Goal: Information Seeking & Learning: Stay updated

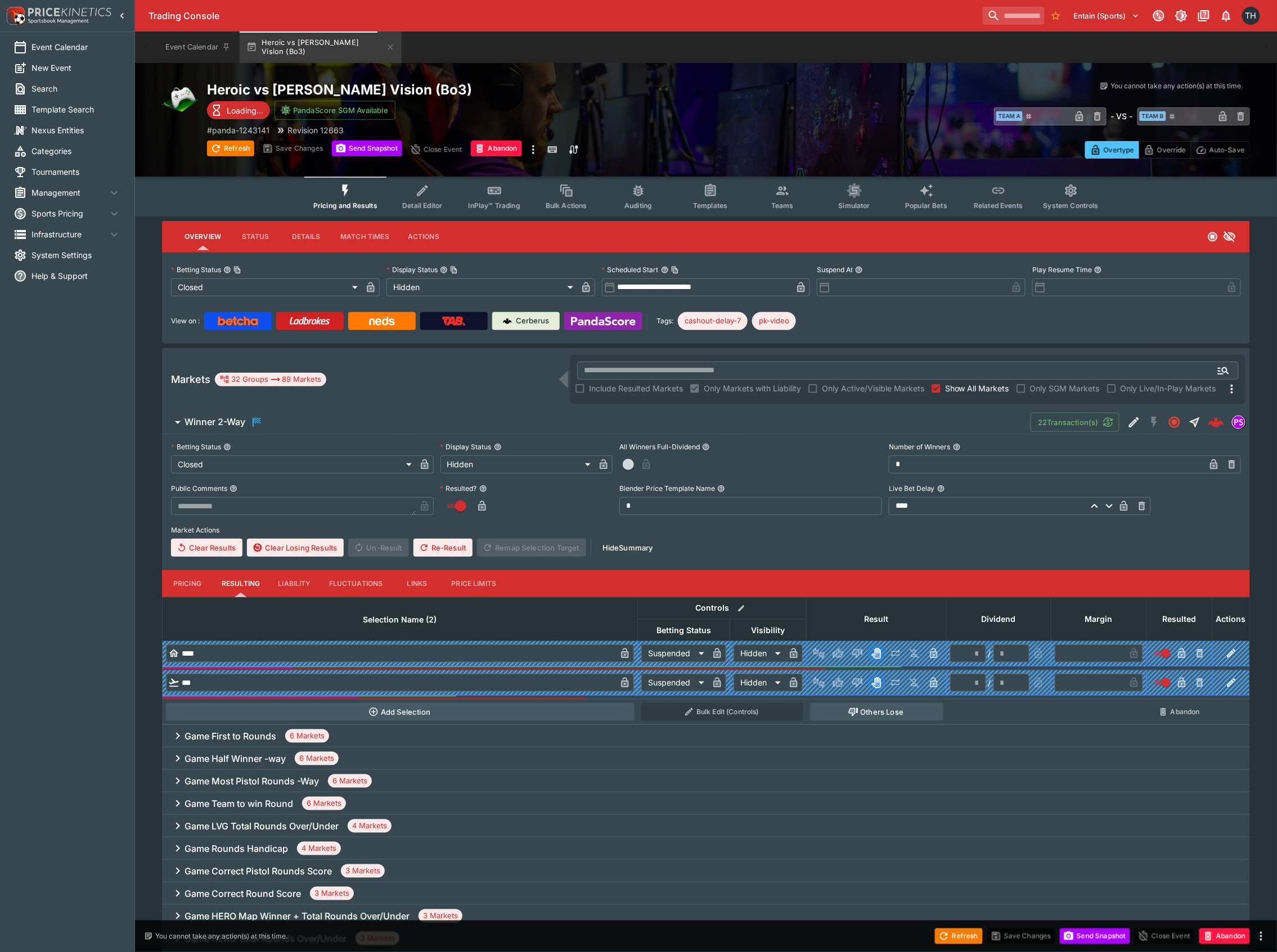
click at [975, 380] on label "Show All Markets" at bounding box center [967, 388] width 82 height 18
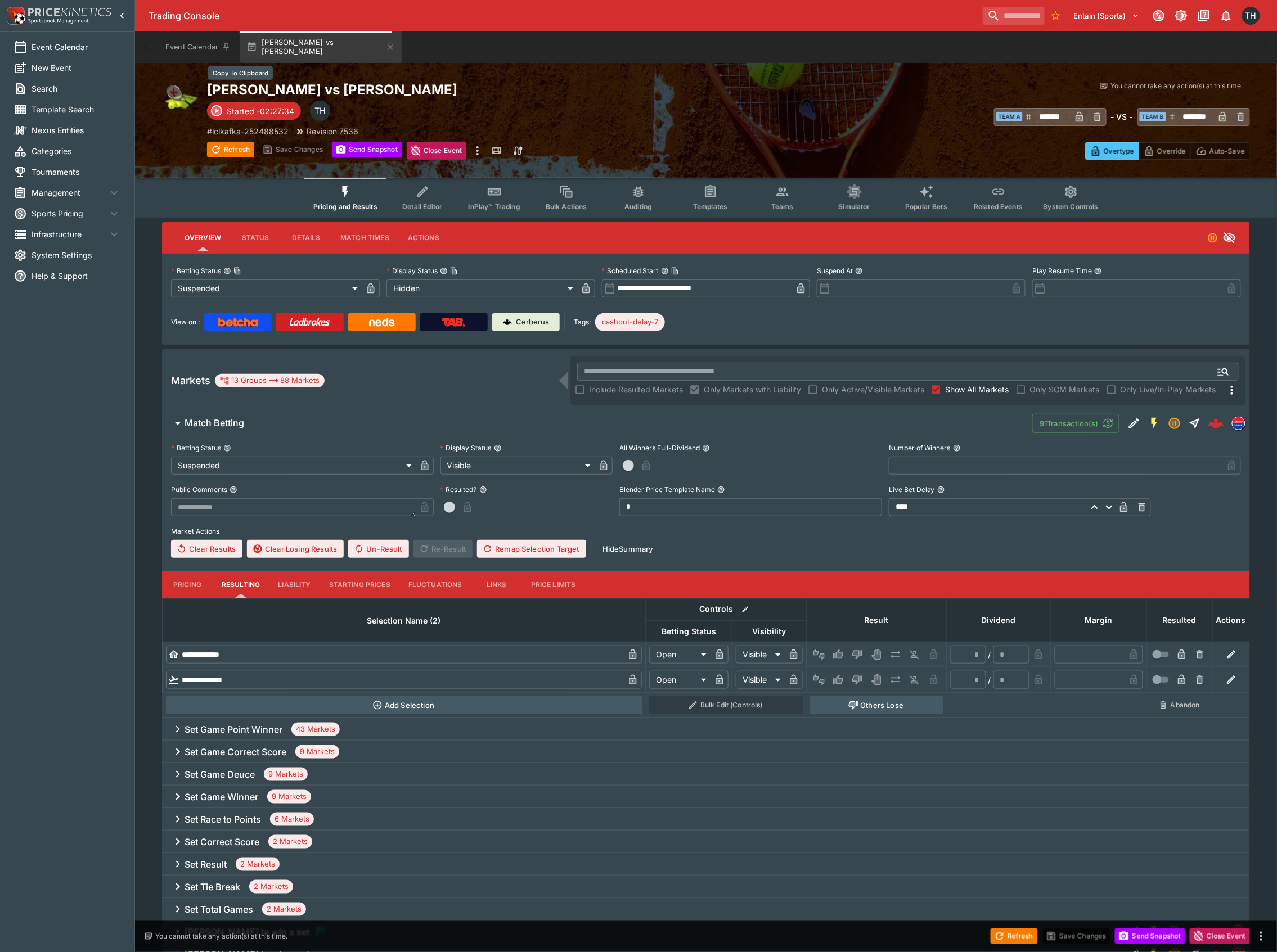
drag, startPoint x: 353, startPoint y: 88, endPoint x: 433, endPoint y: 86, distance: 80.0
click at [433, 86] on h2 "[PERSON_NAME] vs [PERSON_NAME]" at bounding box center [467, 90] width 521 height 18
drag, startPoint x: 309, startPoint y: 89, endPoint x: 373, endPoint y: 90, distance: 64.0
click at [309, 89] on h2 "[PERSON_NAME] vs [PERSON_NAME]" at bounding box center [467, 90] width 521 height 18
click at [1016, 923] on div "Refresh Save Changes Send Snapshot Close Event" at bounding box center [638, 936] width 1277 height 32
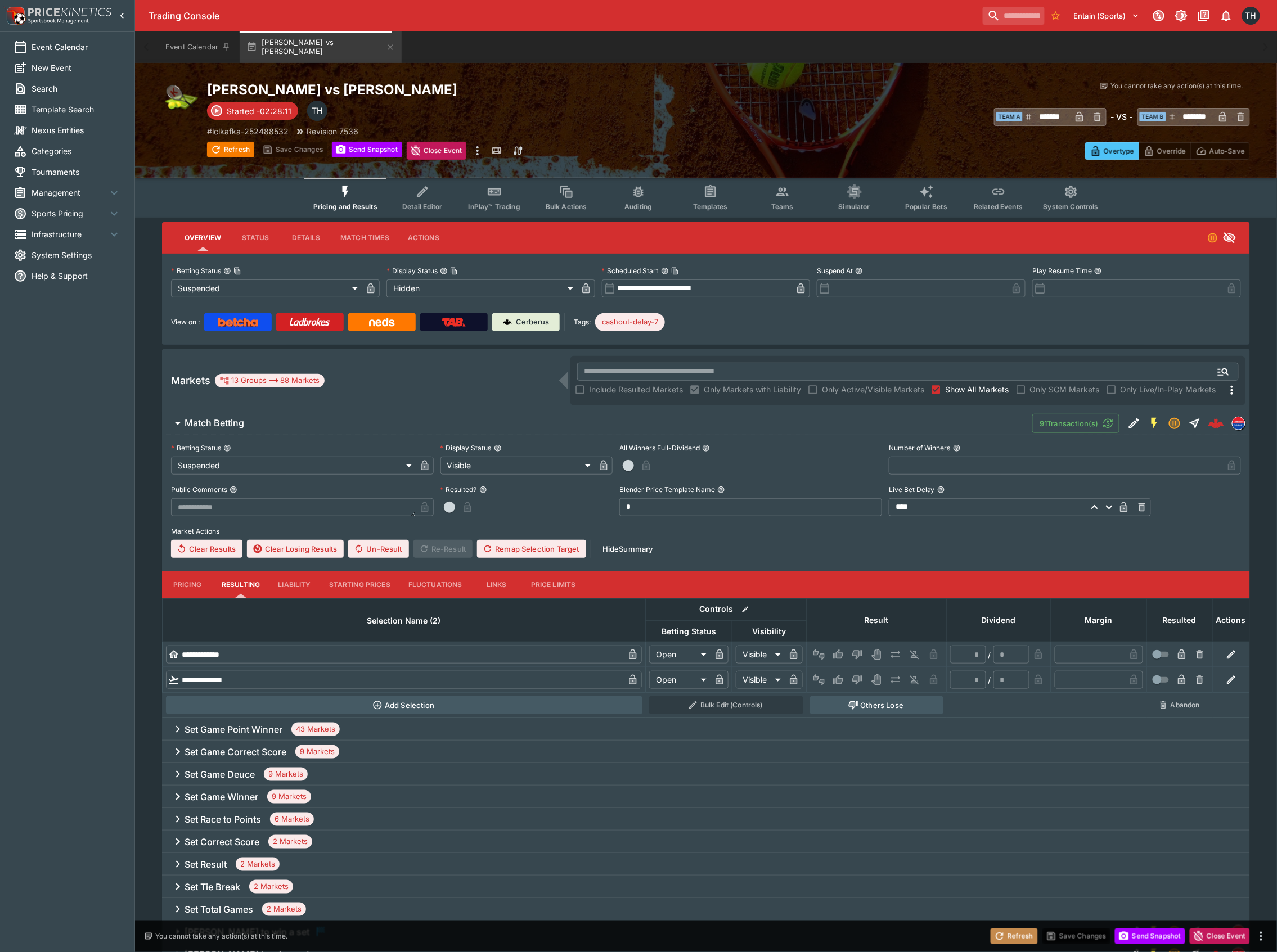
click at [1016, 928] on button "Refresh" at bounding box center [1014, 936] width 47 height 16
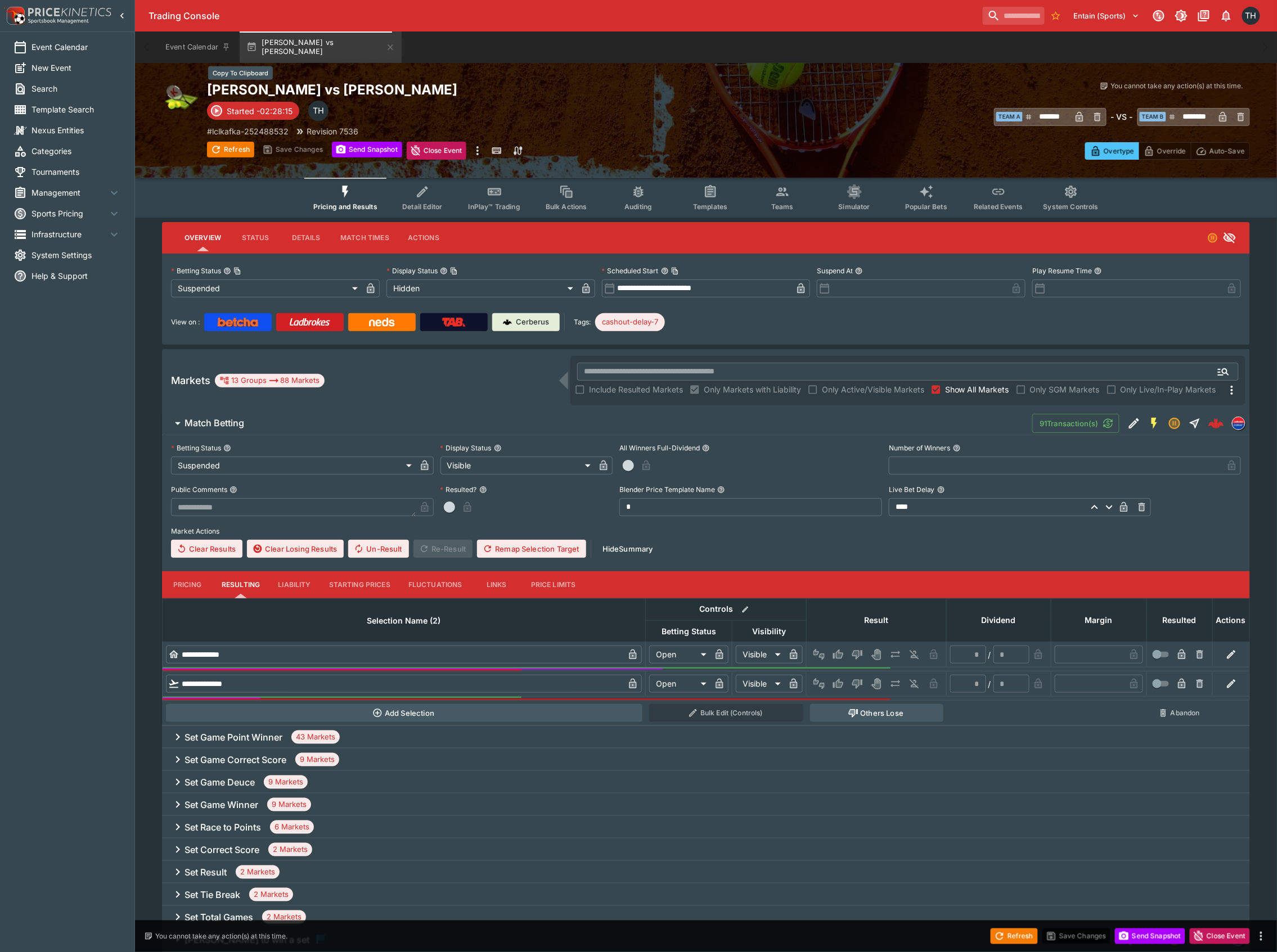
click at [340, 88] on h2 "[PERSON_NAME] vs [PERSON_NAME]" at bounding box center [467, 90] width 521 height 18
click at [1017, 930] on button "Refresh" at bounding box center [1014, 936] width 47 height 16
click at [1157, 934] on button "Send Snapshot" at bounding box center [1150, 936] width 70 height 16
drag, startPoint x: 1042, startPoint y: 119, endPoint x: 1128, endPoint y: 118, distance: 86.0
click at [1128, 118] on div "​ Team A ******* ​ - VS - ​ Team B ******** ​" at bounding box center [989, 116] width 521 height 26
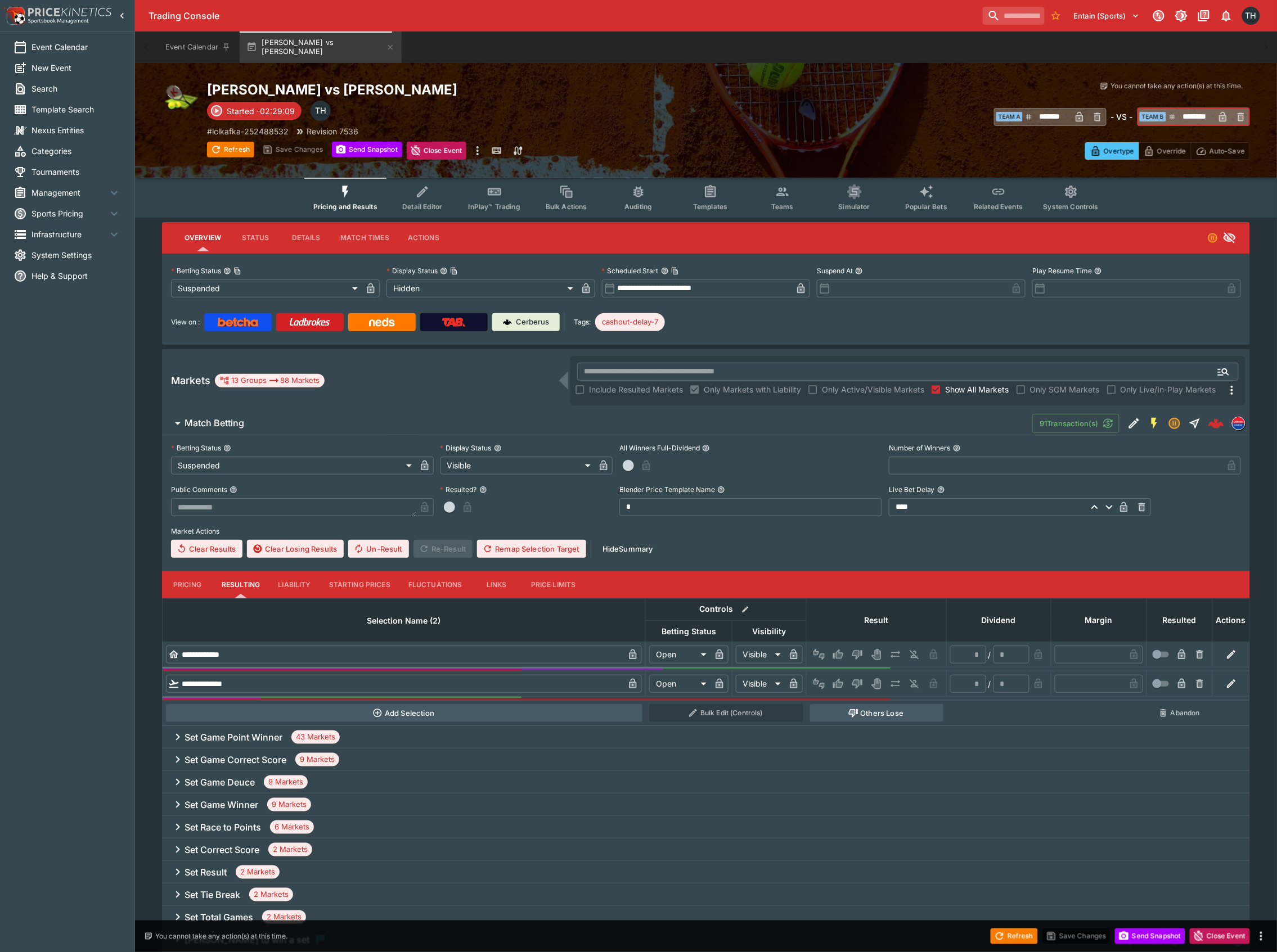
scroll to position [0, 1]
drag, startPoint x: 1185, startPoint y: 118, endPoint x: 1251, endPoint y: 119, distance: 66.0
click at [1251, 119] on div "[PERSON_NAME] vs [PERSON_NAME] Started -02:29:09 TH # lclkafka-252488532 Revisi…" at bounding box center [706, 120] width 1142 height 78
click at [1049, 121] on input "*******" at bounding box center [1051, 117] width 38 height 18
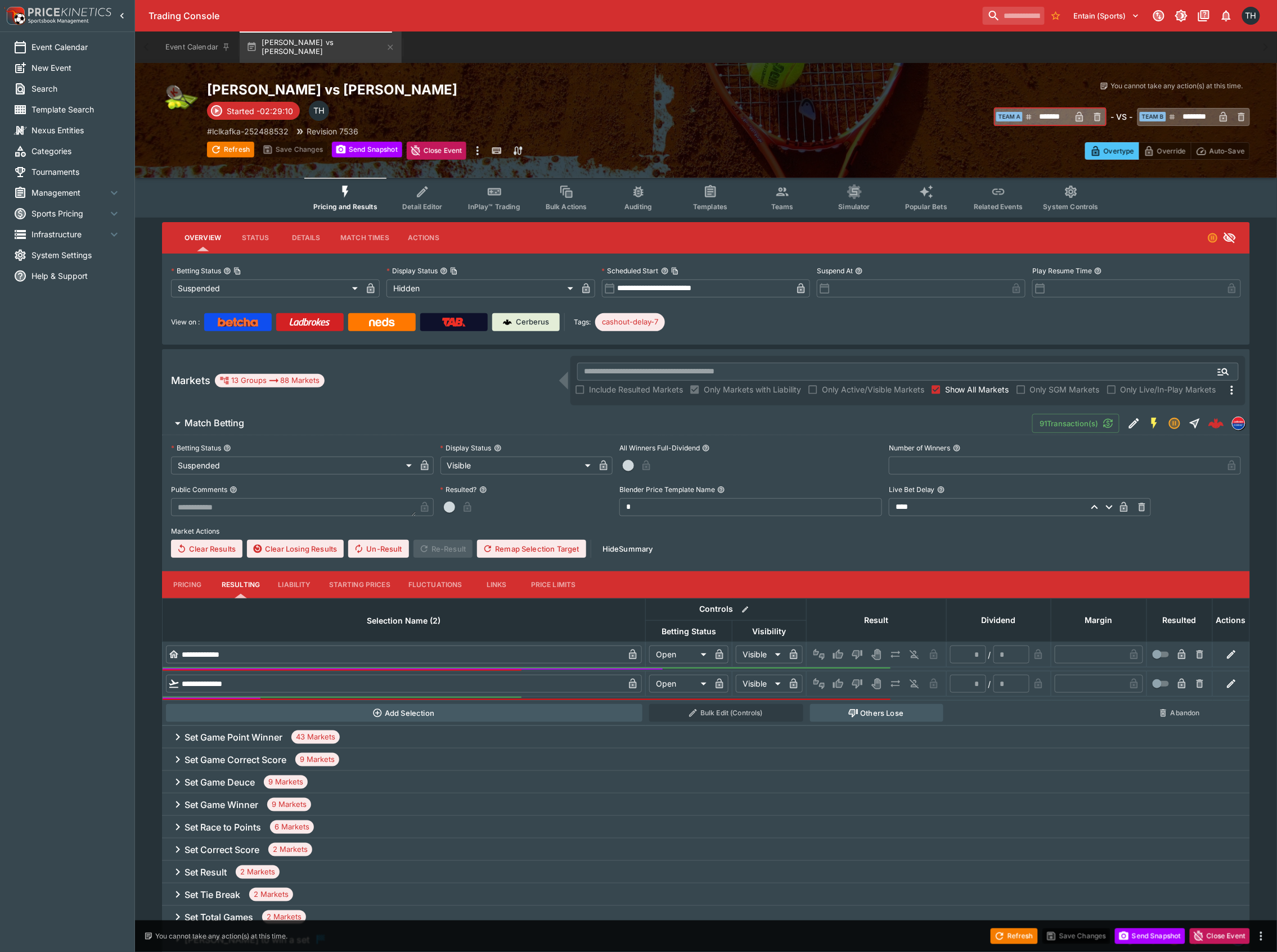
click at [1049, 121] on input "*******" at bounding box center [1051, 117] width 38 height 18
